Goal: Find specific page/section: Find specific page/section

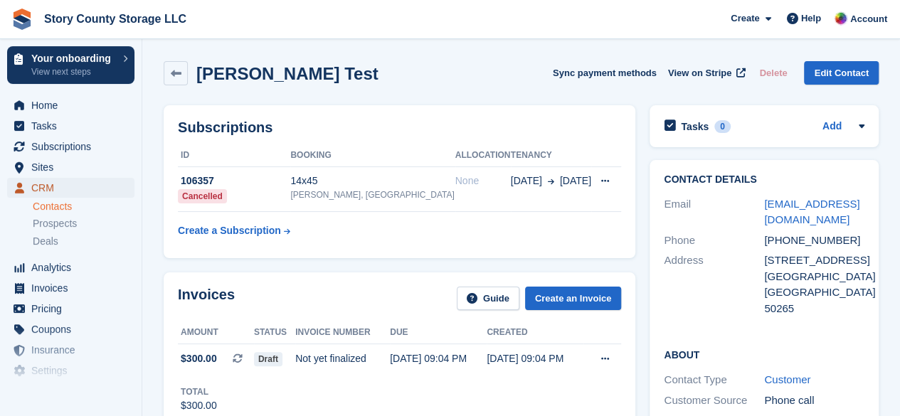
click at [62, 190] on span "CRM" at bounding box center [73, 188] width 85 height 20
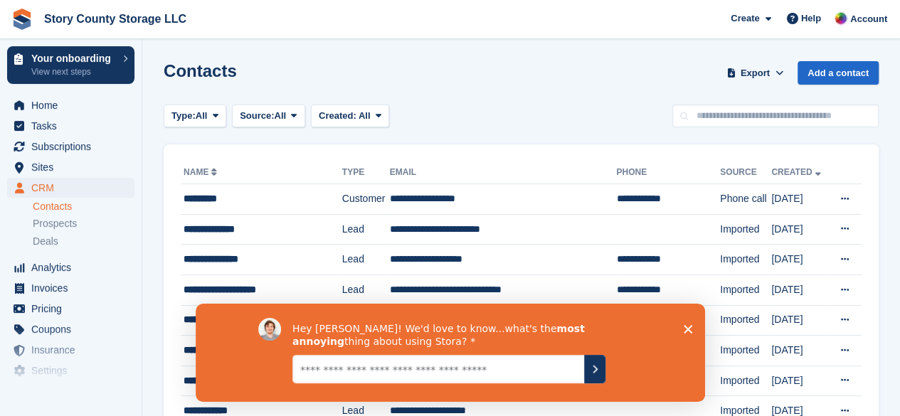
click at [688, 329] on polygon "Close survey" at bounding box center [687, 329] width 9 height 9
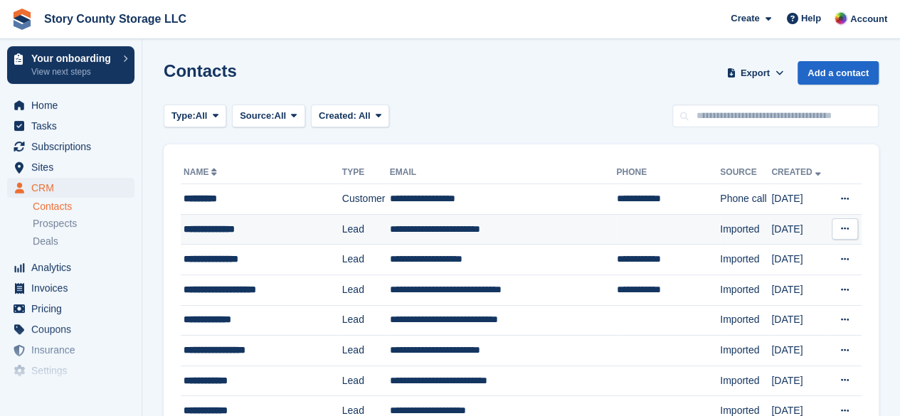
click at [273, 226] on div "**********" at bounding box center [256, 229] width 144 height 15
